Goal: Find specific page/section: Find specific page/section

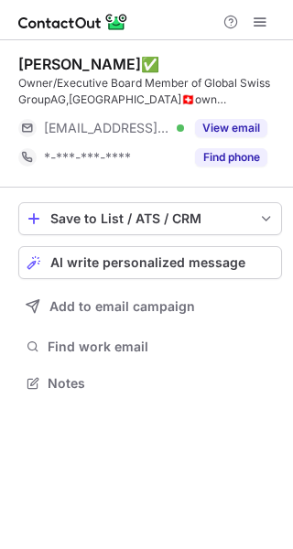
scroll to position [371, 293]
